Goal: Task Accomplishment & Management: Use online tool/utility

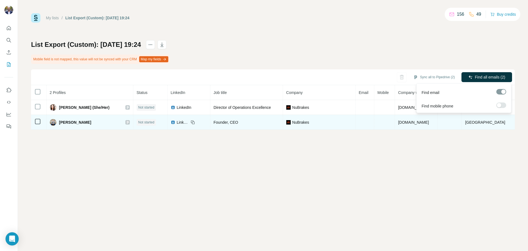
drag, startPoint x: 496, startPoint y: 75, endPoint x: 399, endPoint y: 115, distance: 104.8
click at [494, 76] on span "Find all emails (2)" at bounding box center [490, 77] width 30 height 6
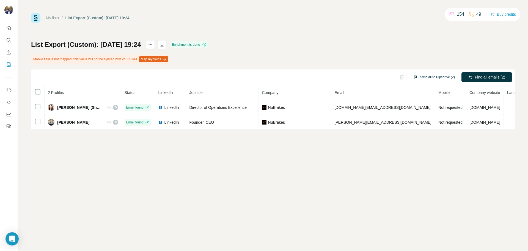
click at [434, 75] on button "Sync all to Pipedrive (2)" at bounding box center [434, 77] width 49 height 8
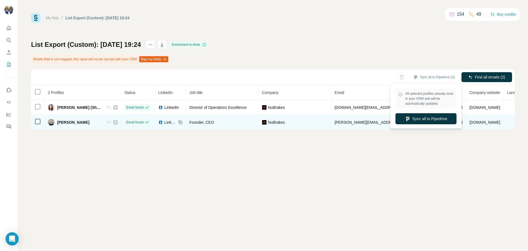
drag, startPoint x: 426, startPoint y: 119, endPoint x: 421, endPoint y: 119, distance: 5.2
click at [425, 119] on button "Sync all to Pipedrive" at bounding box center [426, 118] width 61 height 11
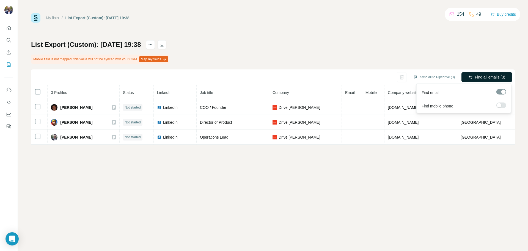
click at [501, 77] on span "Find all emails (3)" at bounding box center [490, 77] width 30 height 6
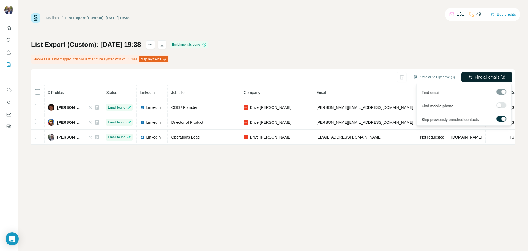
click at [482, 78] on span "Find all emails (3)" at bounding box center [490, 77] width 30 height 6
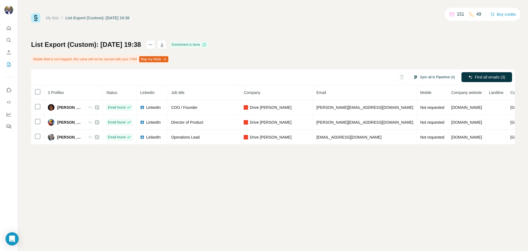
drag, startPoint x: 437, startPoint y: 75, endPoint x: 435, endPoint y: 78, distance: 4.1
click at [437, 75] on button "Sync all to Pipedrive (3)" at bounding box center [434, 77] width 49 height 8
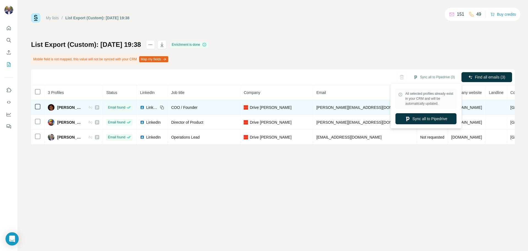
drag, startPoint x: 431, startPoint y: 119, endPoint x: 380, endPoint y: 114, distance: 51.1
click at [431, 119] on button "Sync all to Pipedrive" at bounding box center [426, 118] width 61 height 11
